Goal: Task Accomplishment & Management: Use online tool/utility

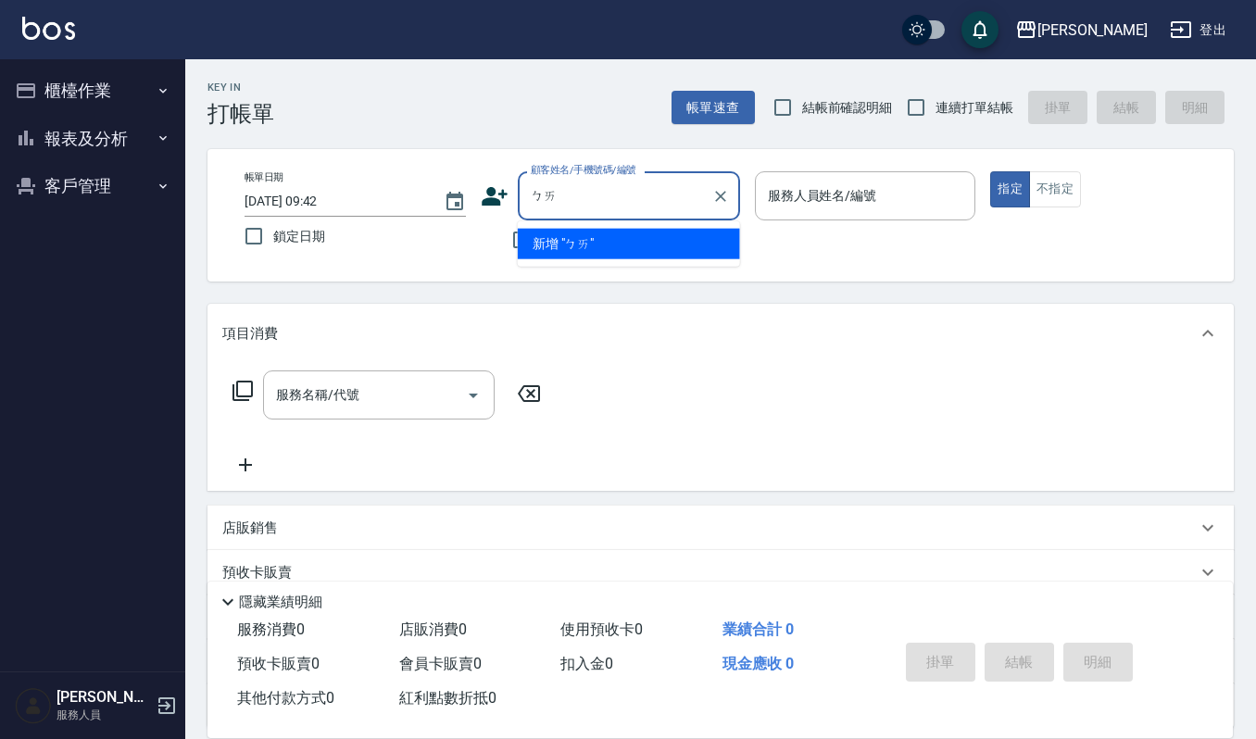
type input "拜"
type input "掰"
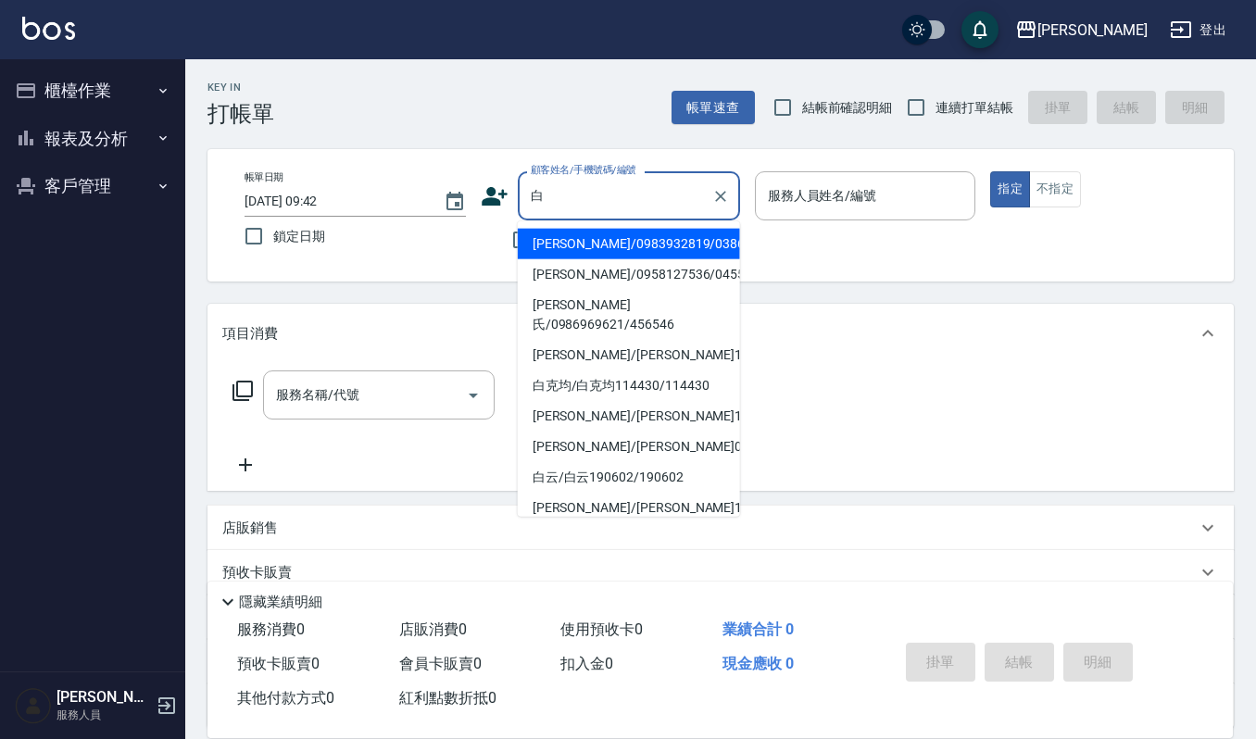
click at [550, 245] on li "[PERSON_NAME]/0983932819/03863" at bounding box center [629, 244] width 222 height 31
type input "[PERSON_NAME]/0983932819/03863"
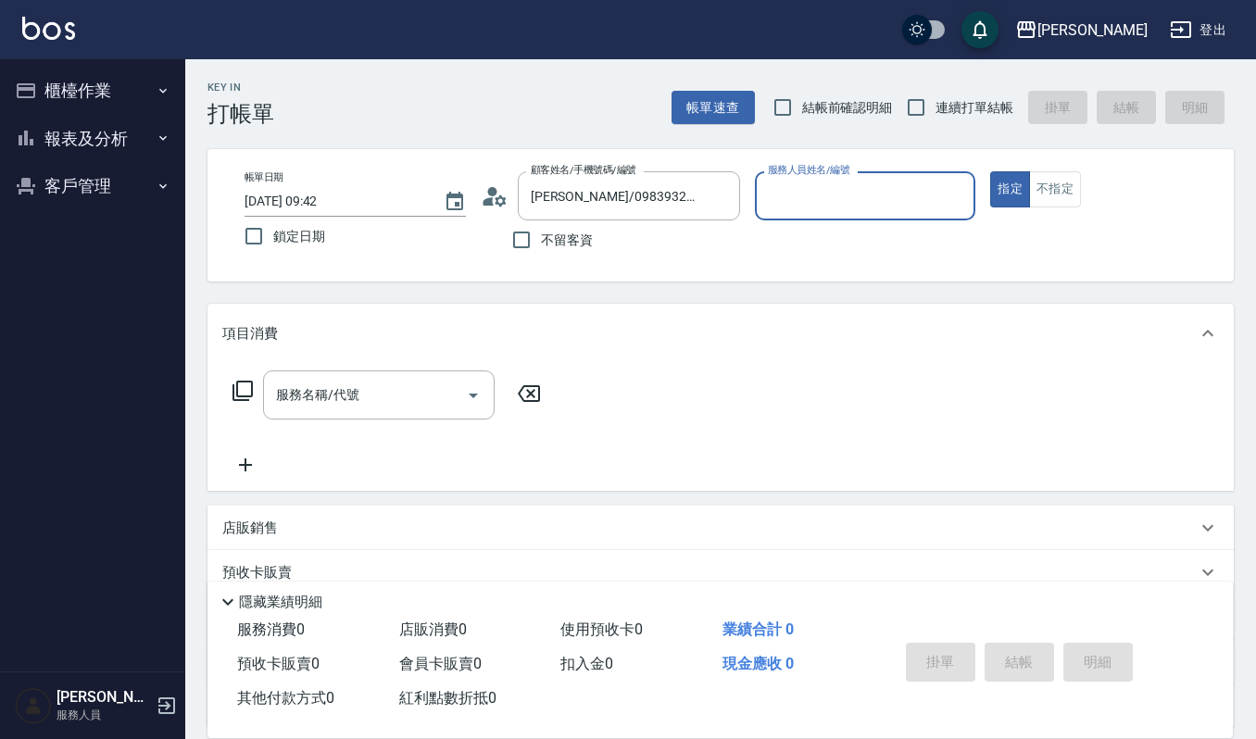
type input "Sammi-8"
click at [493, 200] on icon at bounding box center [495, 196] width 28 height 28
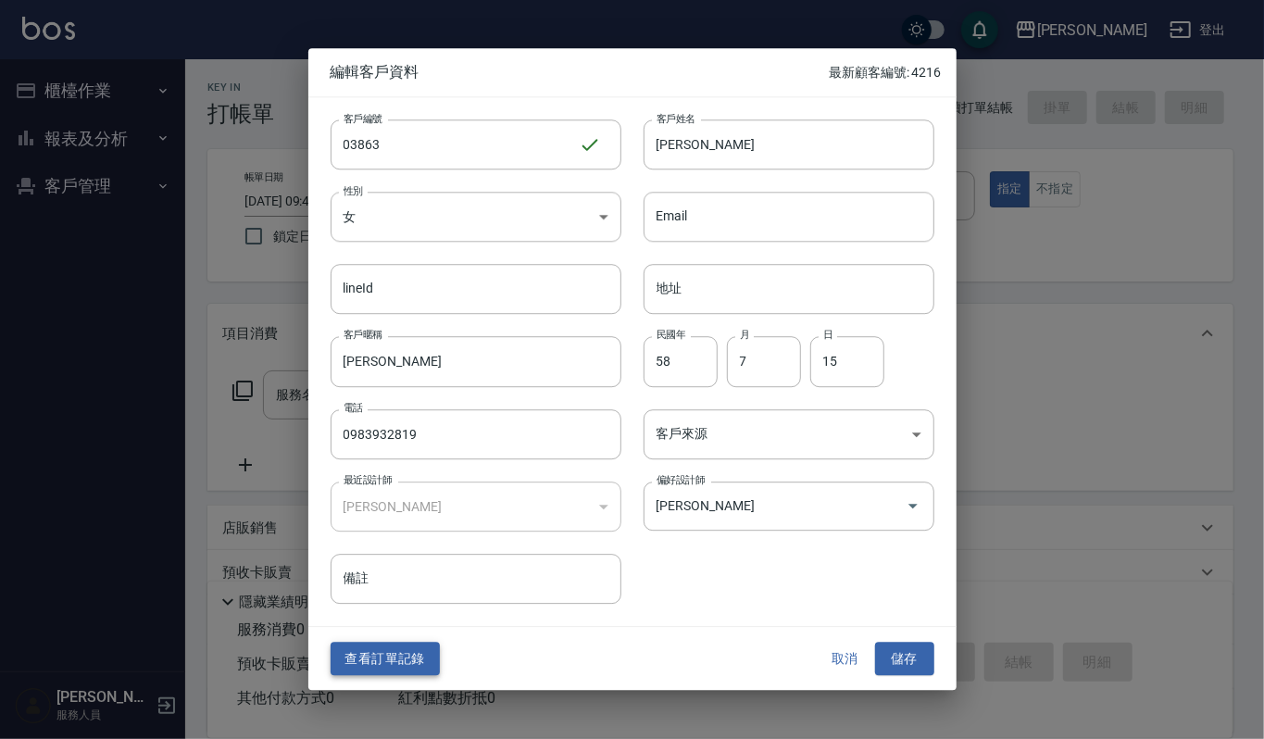
click at [387, 648] on button "查看訂單記錄" at bounding box center [385, 659] width 109 height 34
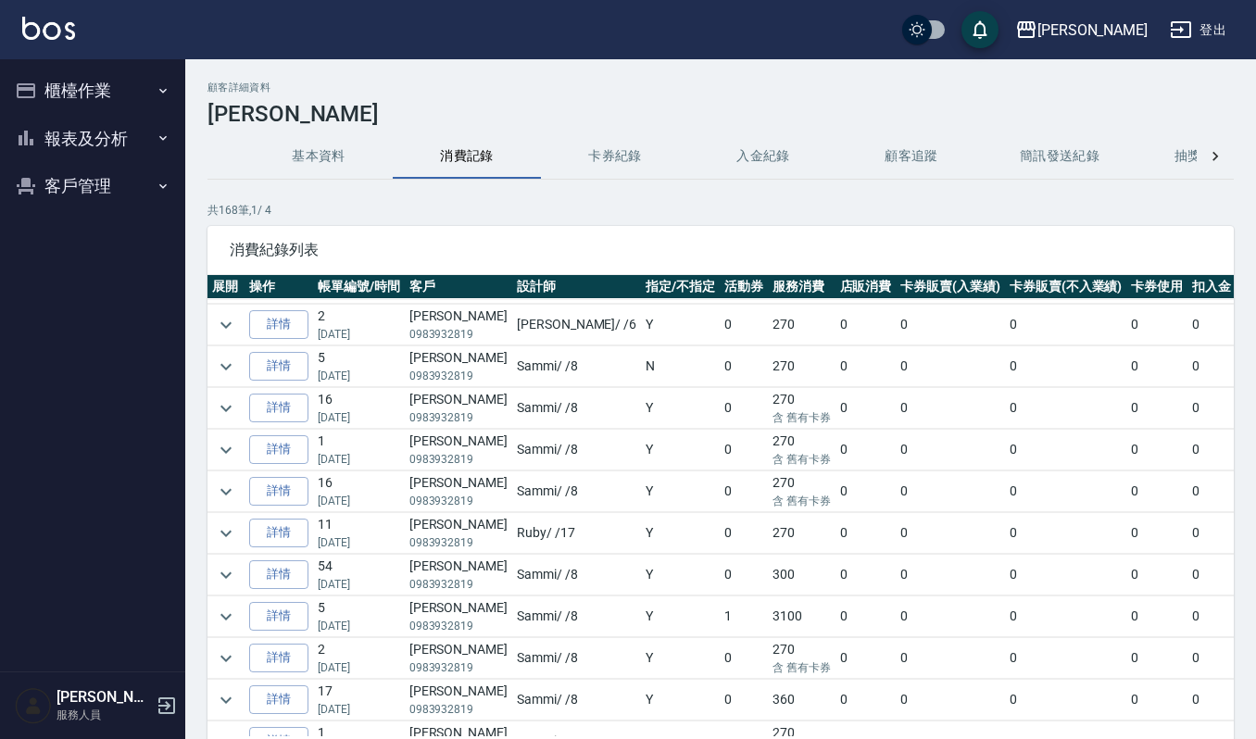
scroll to position [864, 0]
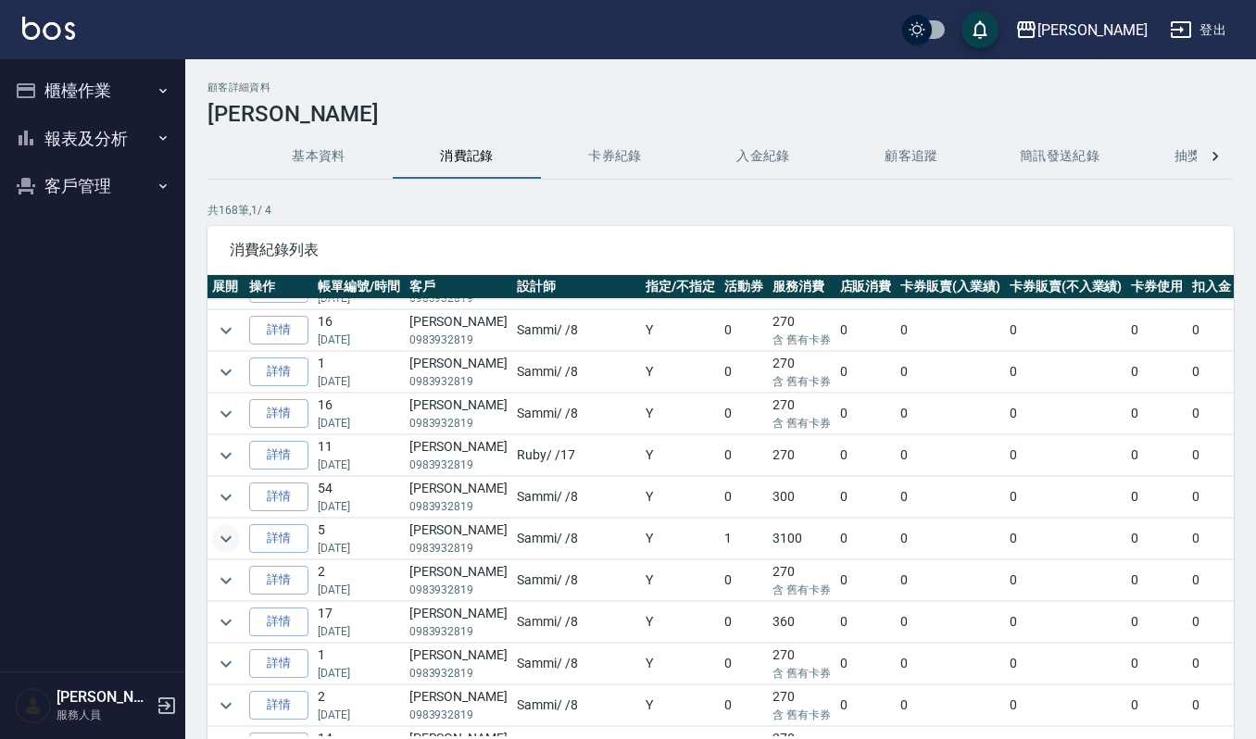
click at [228, 550] on icon "expand row" at bounding box center [226, 539] width 22 height 22
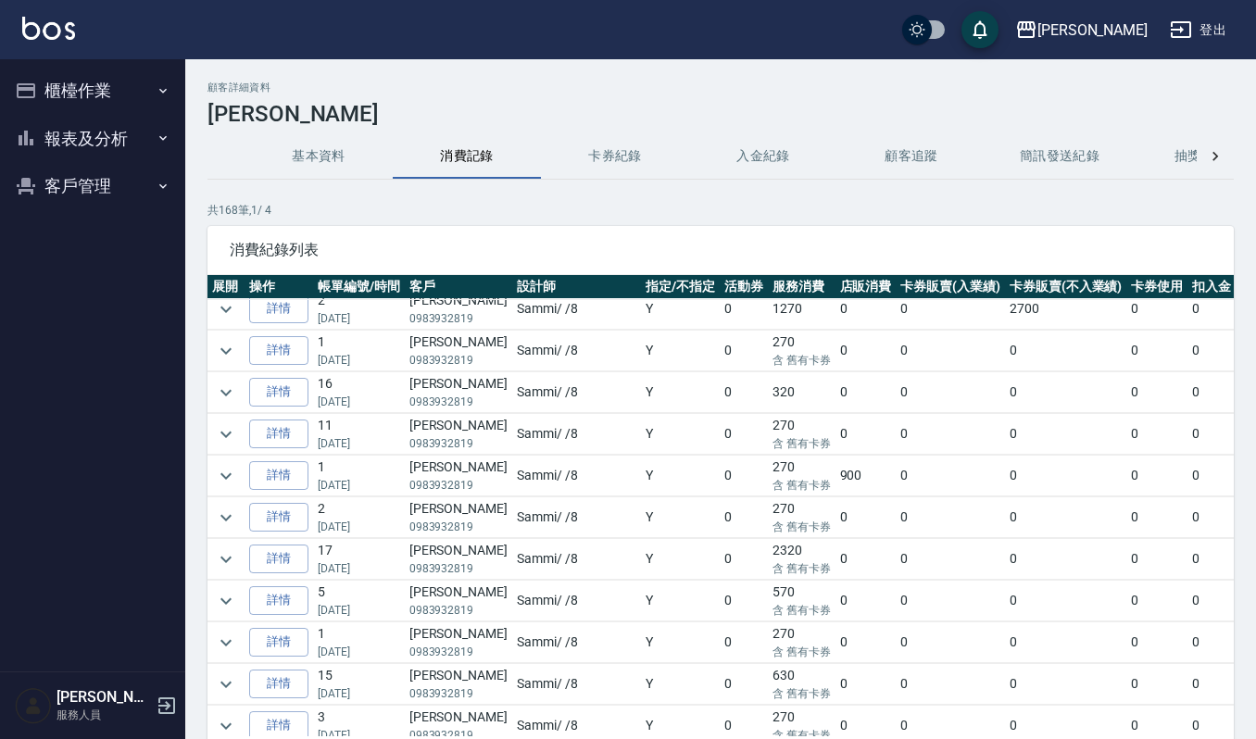
scroll to position [370, 0]
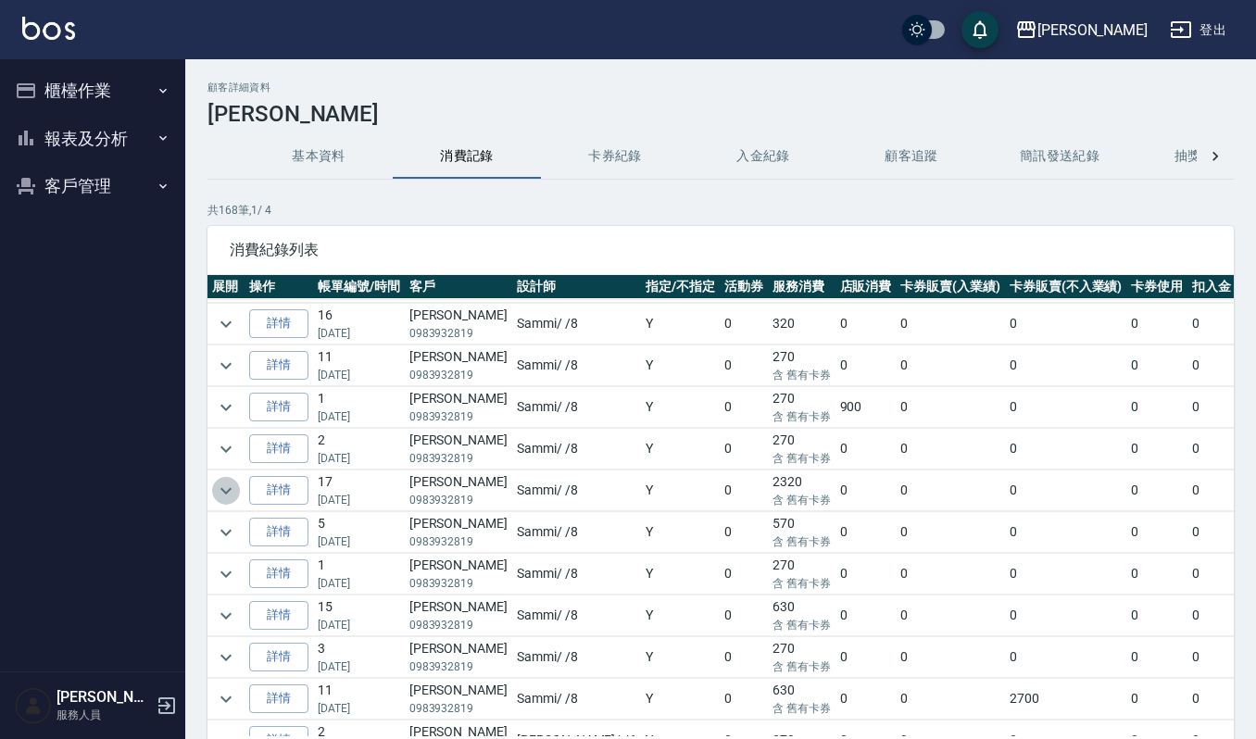
click at [222, 494] on icon "expand row" at bounding box center [226, 491] width 22 height 22
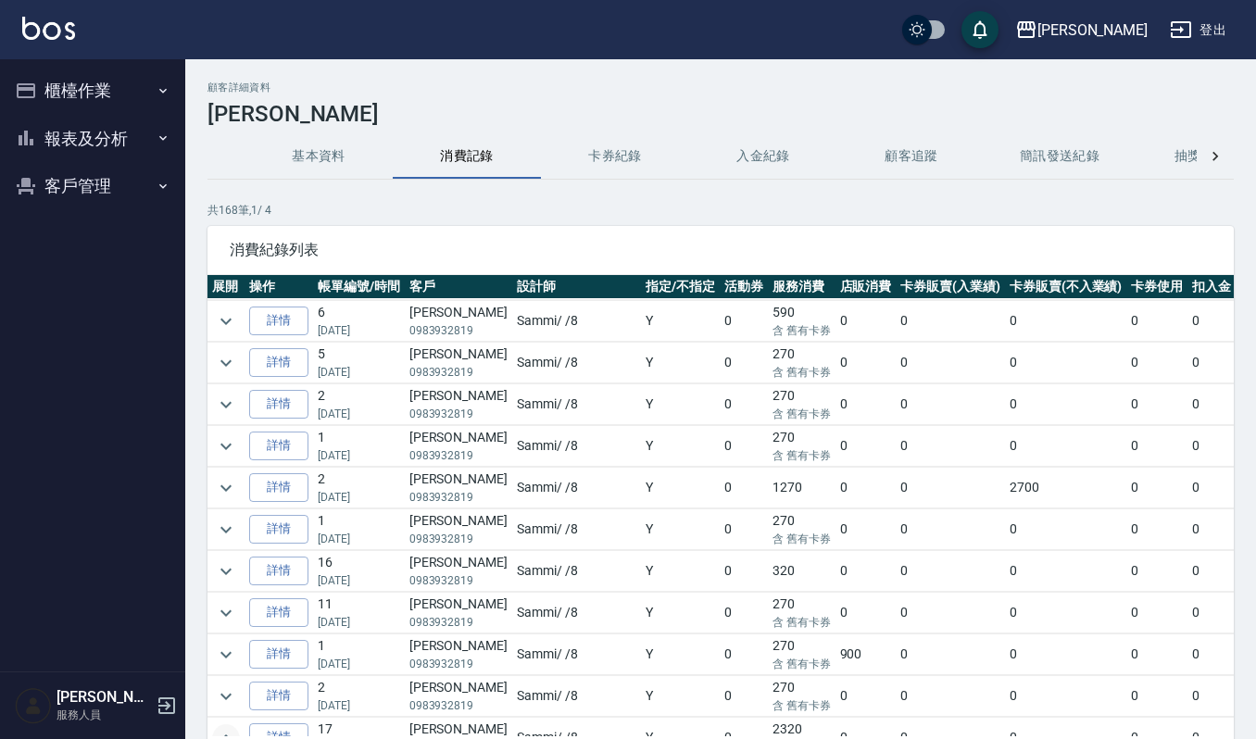
scroll to position [246, 0]
